Goal: Transaction & Acquisition: Purchase product/service

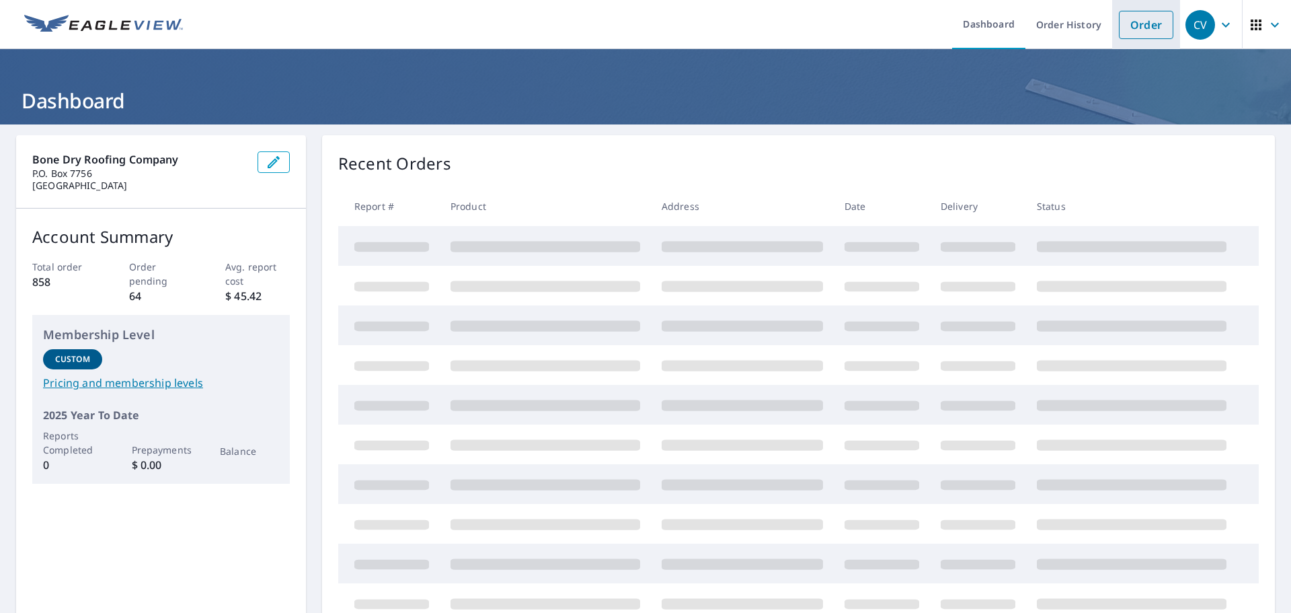
click at [1131, 26] on link "Order" at bounding box center [1146, 25] width 54 height 28
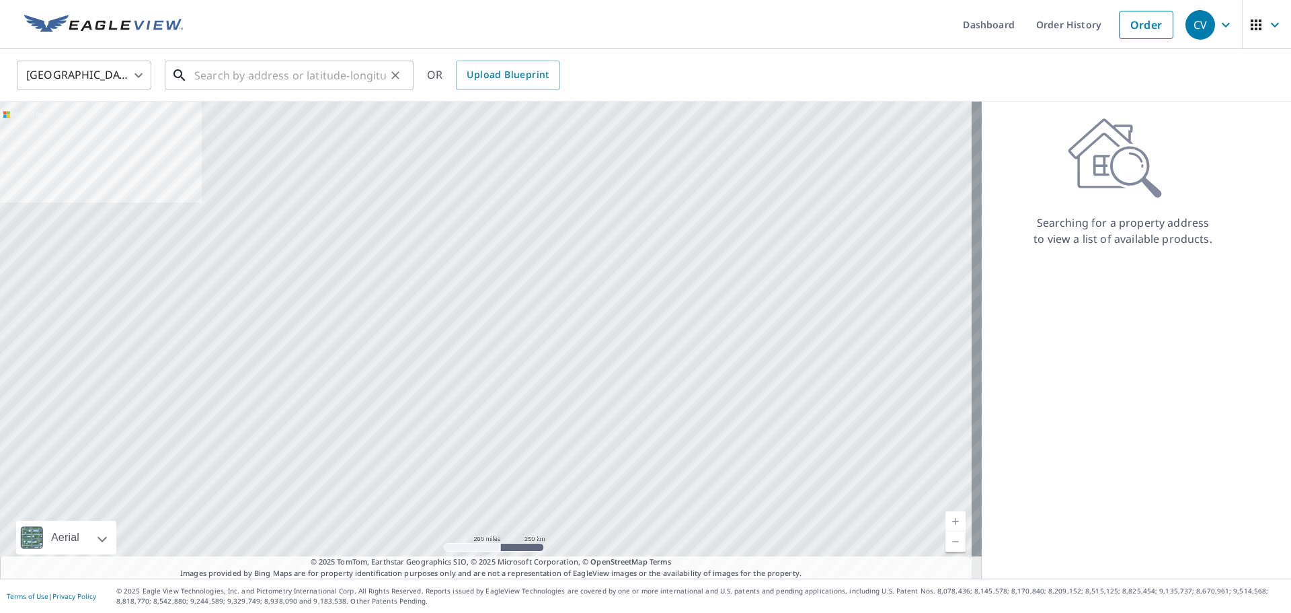
click at [325, 82] on input "text" at bounding box center [290, 75] width 192 height 38
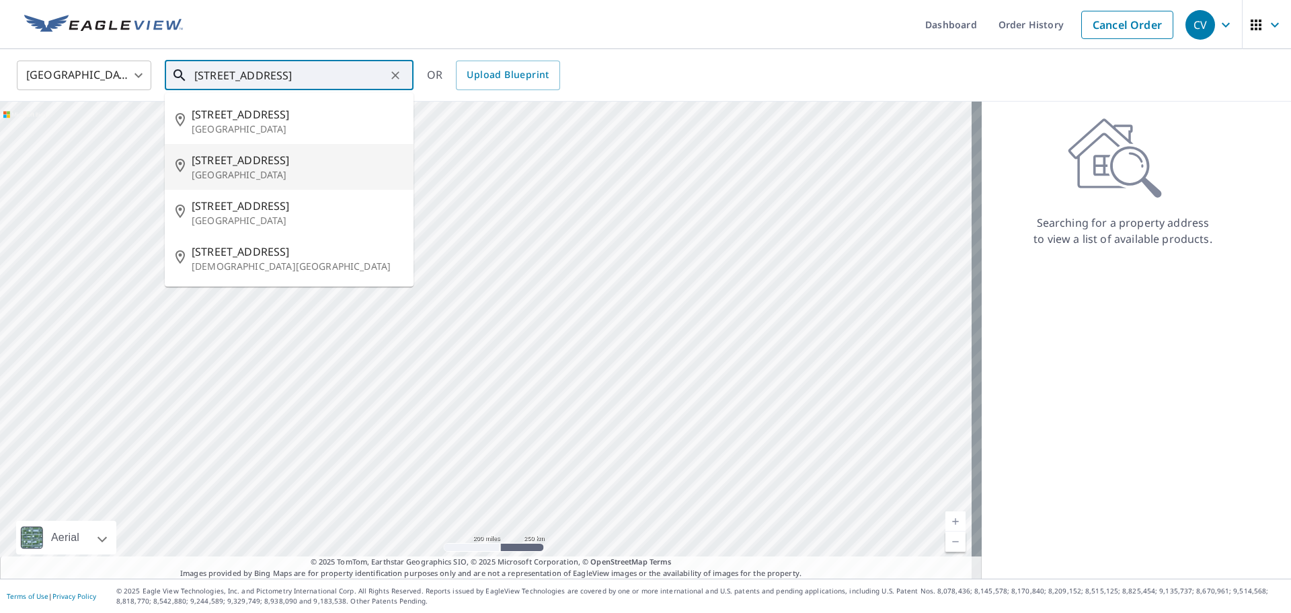
click at [239, 164] on span "[STREET_ADDRESS]" at bounding box center [297, 160] width 211 height 16
type input "[STREET_ADDRESS]"
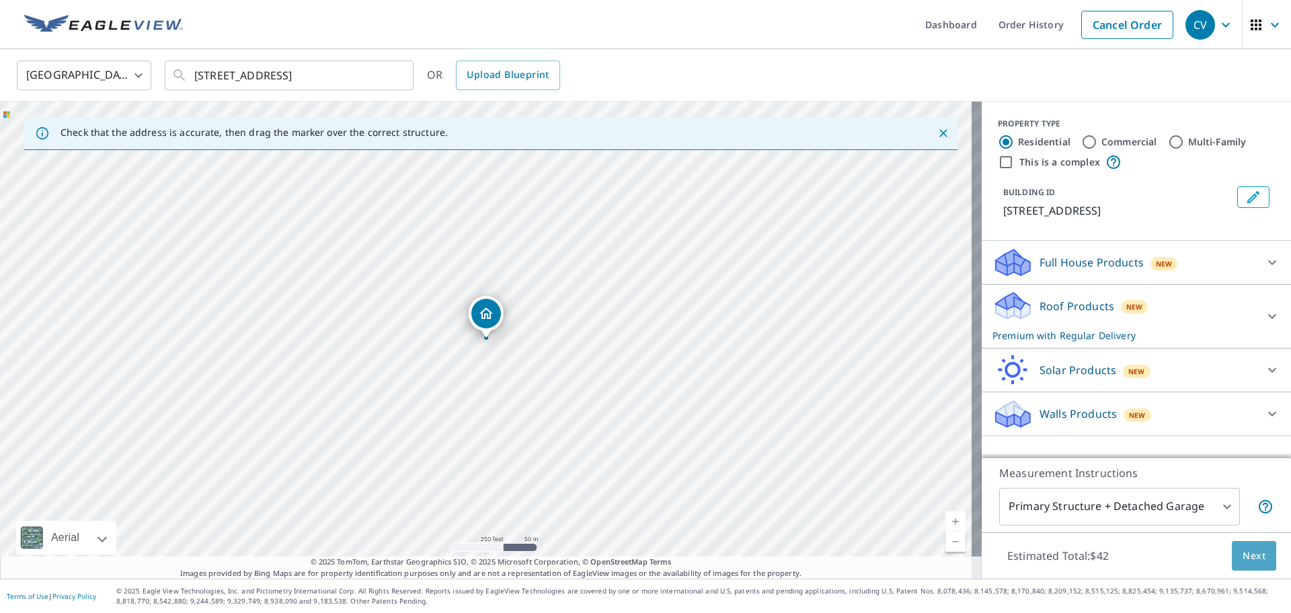
click at [1243, 550] on span "Next" at bounding box center [1254, 555] width 23 height 17
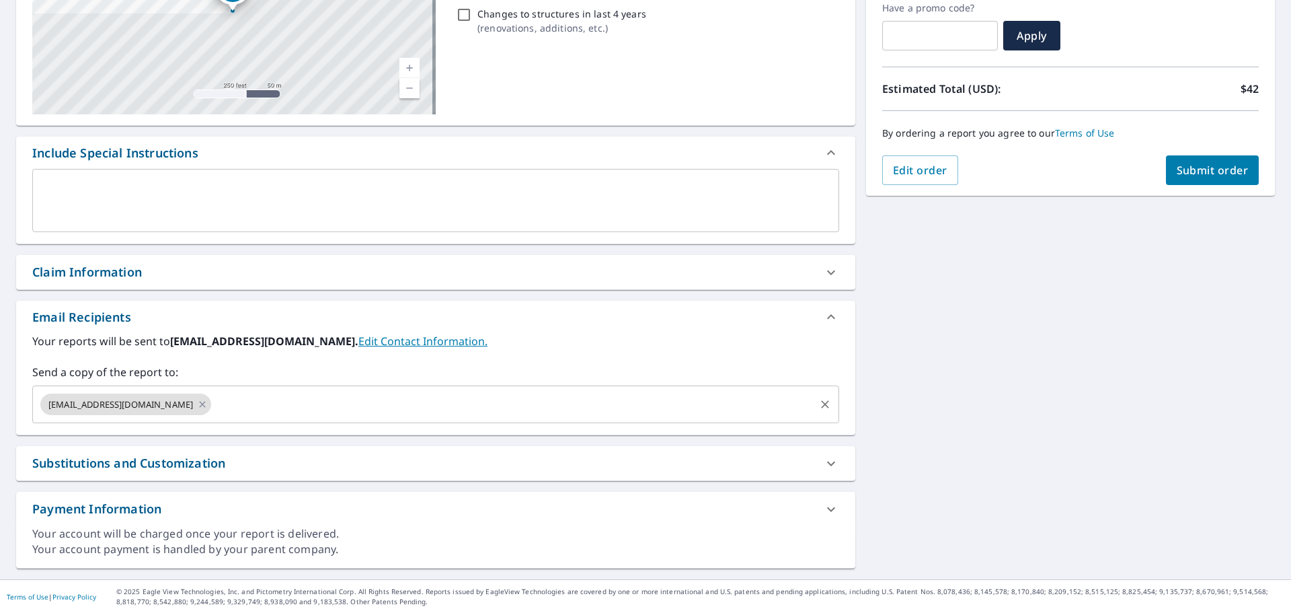
scroll to position [234, 0]
click at [415, 403] on input "text" at bounding box center [513, 404] width 600 height 26
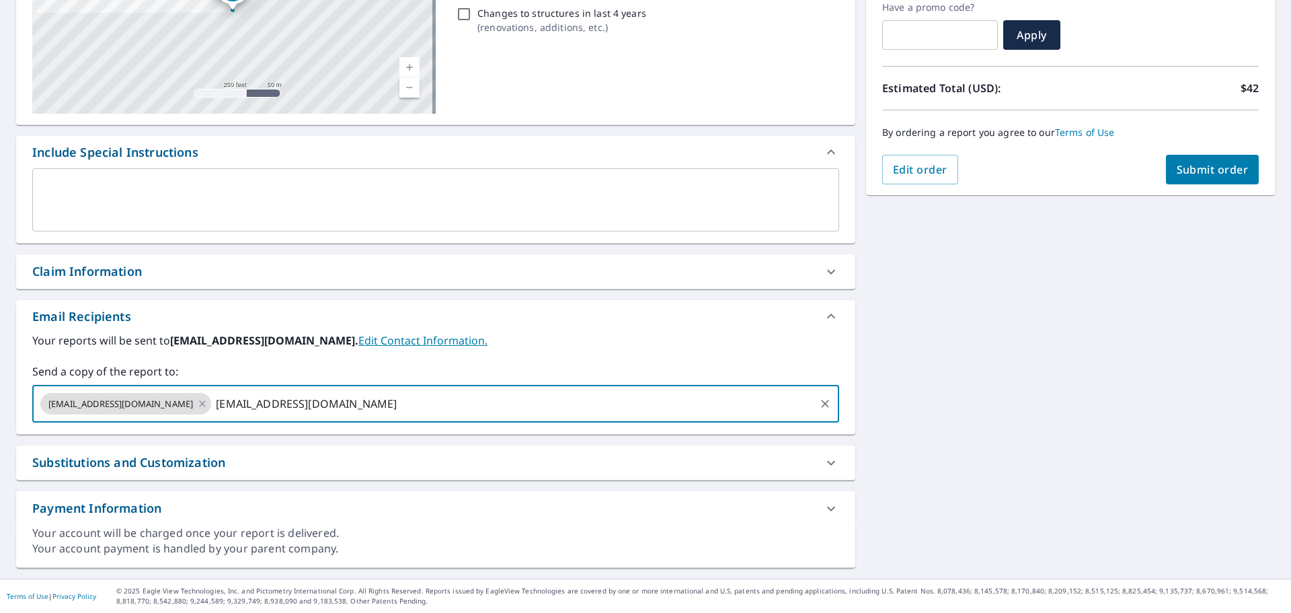
type input "[EMAIL_ADDRESS][DOMAIN_NAME]"
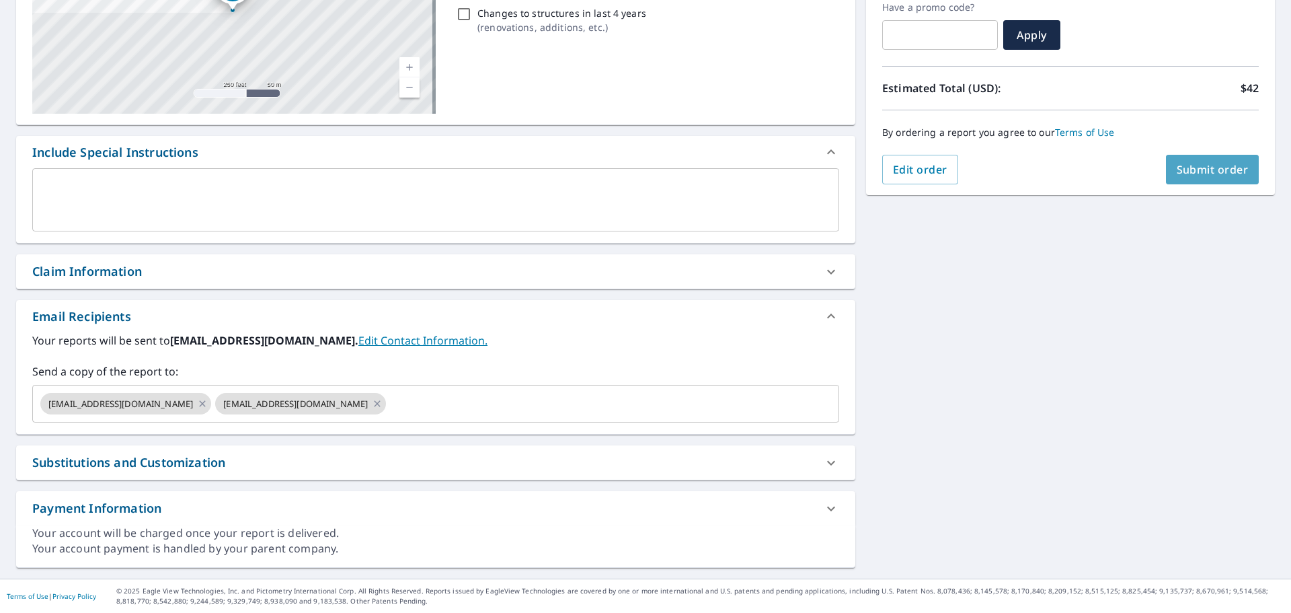
click at [1231, 178] on button "Submit order" at bounding box center [1212, 170] width 93 height 30
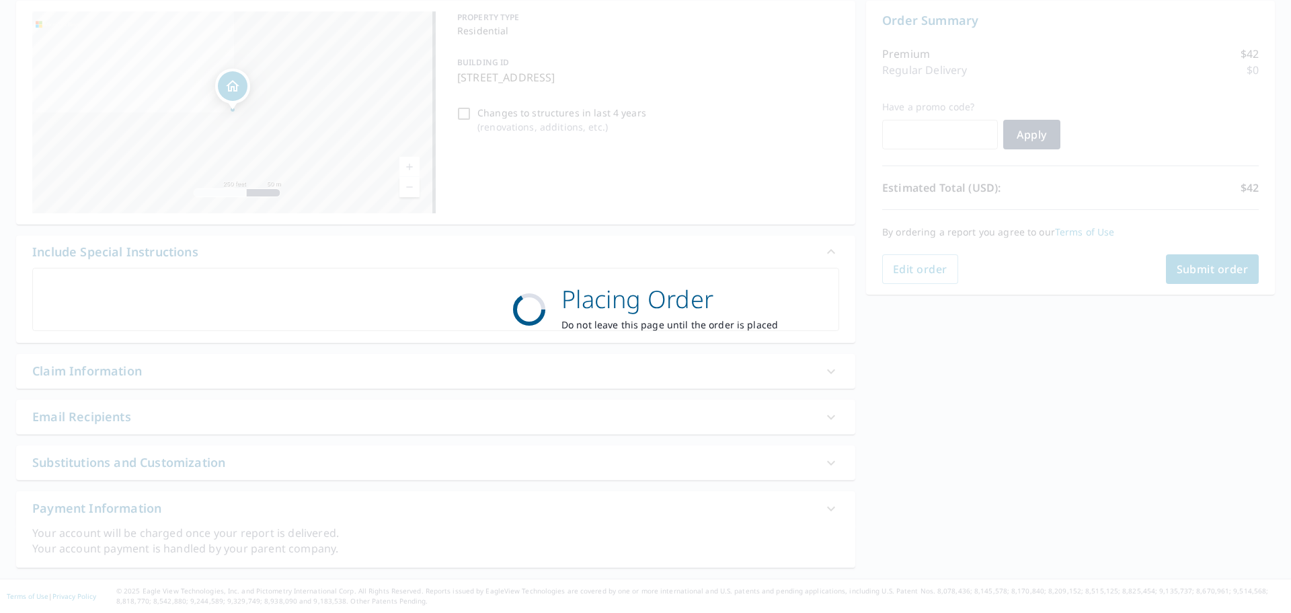
scroll to position [134, 0]
